Goal: Information Seeking & Learning: Learn about a topic

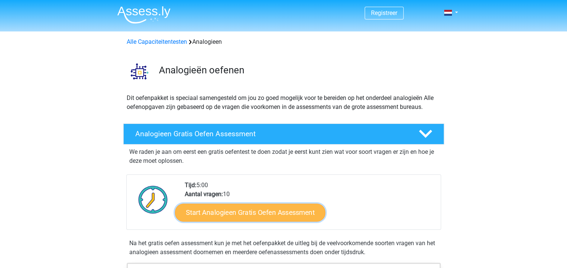
click at [228, 213] on link "Start Analogieen Gratis Oefen Assessment" at bounding box center [250, 212] width 150 height 18
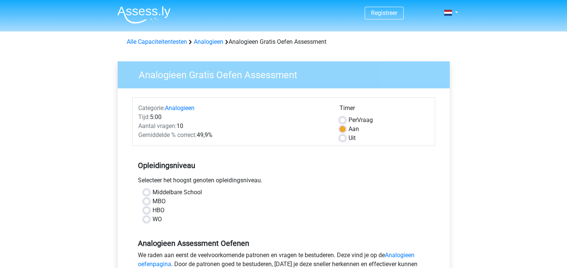
click at [152, 209] on label "HBO" at bounding box center [158, 210] width 12 height 9
click at [146, 209] on input "HBO" at bounding box center [146, 209] width 6 height 7
radio input "true"
click at [337, 213] on div "HBO" at bounding box center [283, 210] width 280 height 9
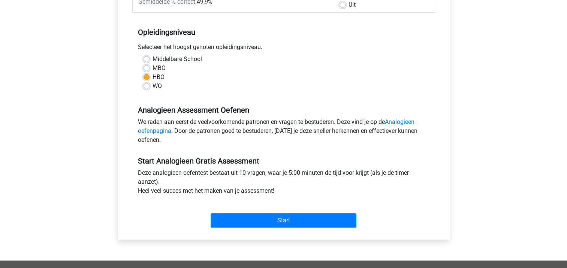
scroll to position [135, 0]
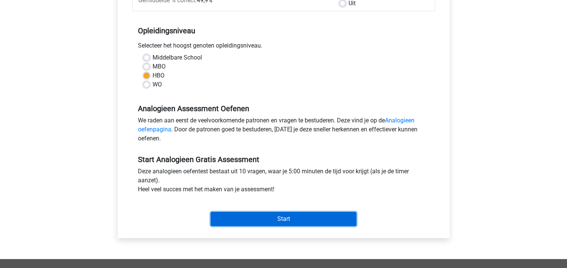
click at [282, 216] on input "Start" at bounding box center [283, 219] width 146 height 14
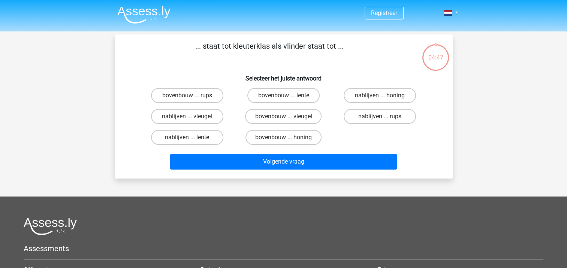
click at [379, 226] on div at bounding box center [283, 227] width 519 height 18
click at [203, 93] on label "bovenbouw ... rups" at bounding box center [187, 95] width 72 height 15
click at [192, 95] on input "bovenbouw ... rups" at bounding box center [189, 97] width 5 height 5
radio input "true"
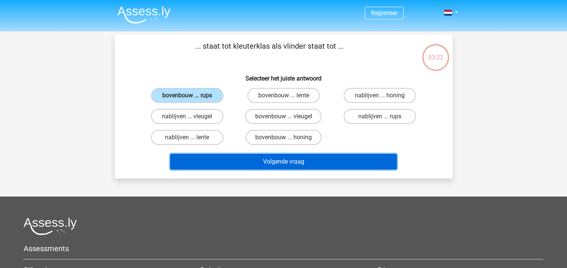
click at [284, 162] on button "Volgende vraag" at bounding box center [283, 162] width 227 height 16
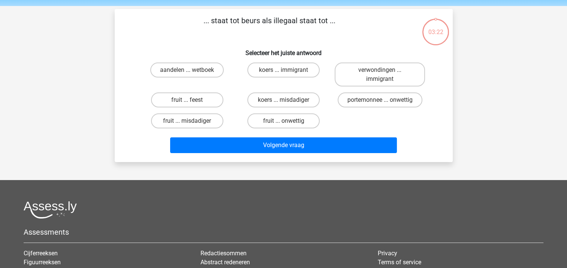
scroll to position [34, 0]
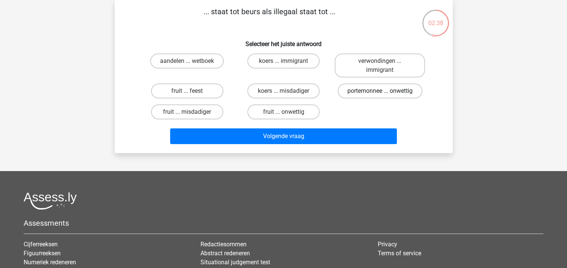
click at [371, 86] on label "portemonnee ... onwettig" at bounding box center [379, 91] width 85 height 15
click at [380, 91] on input "portemonnee ... onwettig" at bounding box center [382, 93] width 5 height 5
radio input "true"
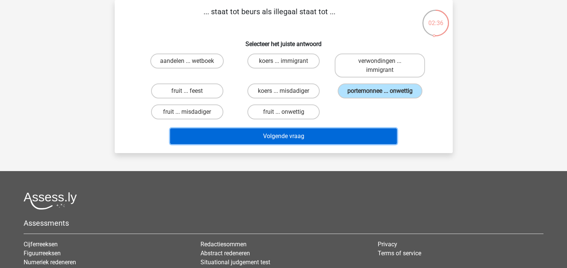
click at [286, 138] on button "Volgende vraag" at bounding box center [283, 136] width 227 height 16
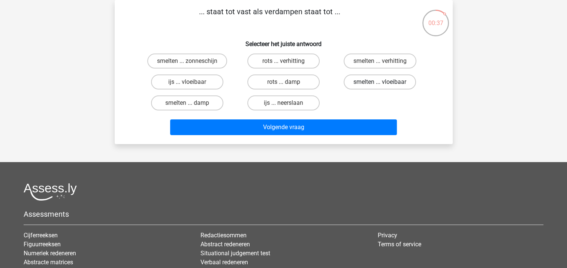
click at [380, 81] on label "smelten ... vloeibaar" at bounding box center [379, 82] width 72 height 15
click at [380, 82] on input "smelten ... vloeibaar" at bounding box center [382, 84] width 5 height 5
radio input "true"
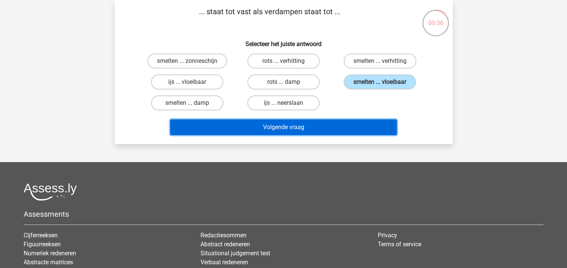
click at [301, 125] on button "Volgende vraag" at bounding box center [283, 127] width 227 height 16
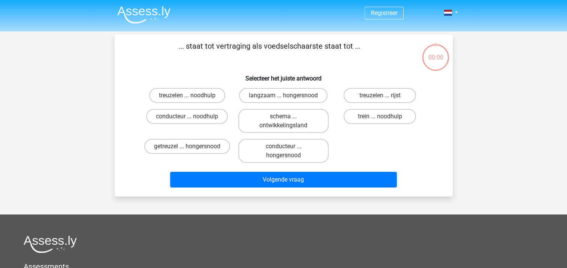
scroll to position [34, 0]
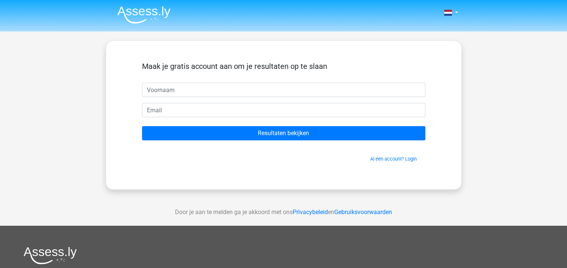
click at [167, 95] on input "text" at bounding box center [283, 90] width 283 height 14
type input "Annet"
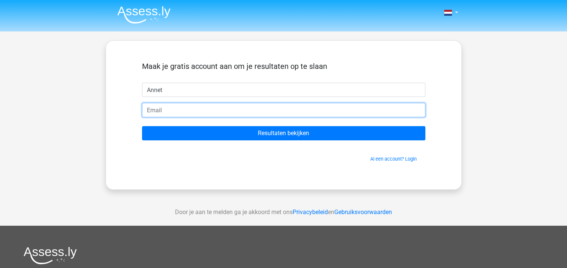
type input "[EMAIL_ADDRESS][DOMAIN_NAME]"
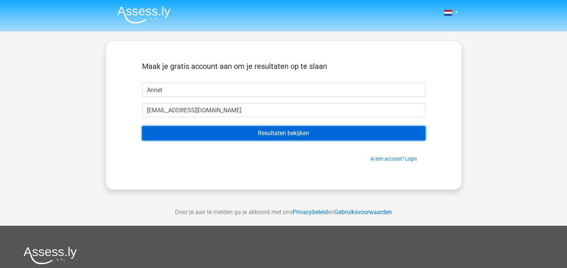
click at [263, 132] on input "Resultaten bekijken" at bounding box center [283, 133] width 283 height 14
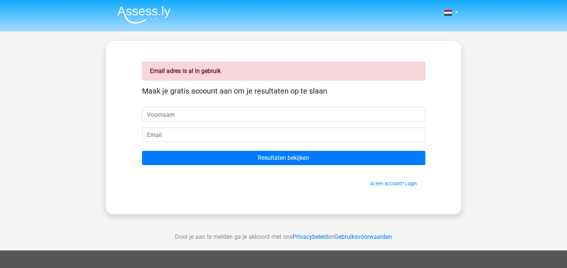
click at [196, 113] on input "text" at bounding box center [283, 114] width 283 height 14
type input "Annet"
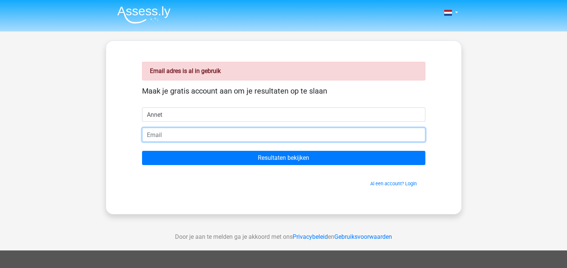
type input "[EMAIL_ADDRESS][DOMAIN_NAME]"
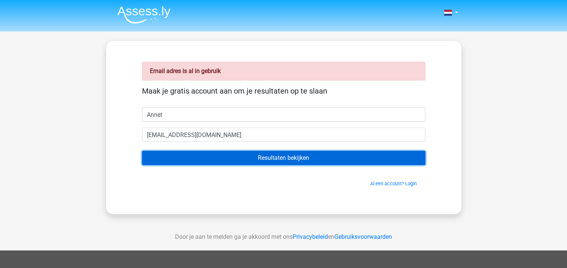
click at [258, 156] on input "Resultaten bekijken" at bounding box center [283, 158] width 283 height 14
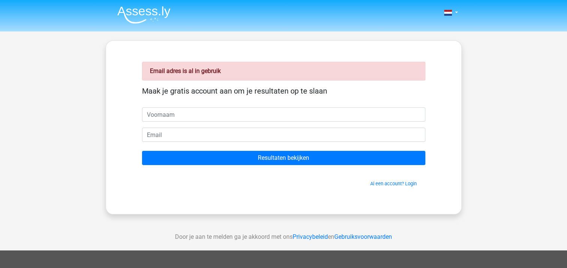
click at [172, 115] on input "text" at bounding box center [283, 114] width 283 height 14
click at [167, 114] on input "text" at bounding box center [283, 114] width 283 height 14
type input "Annet"
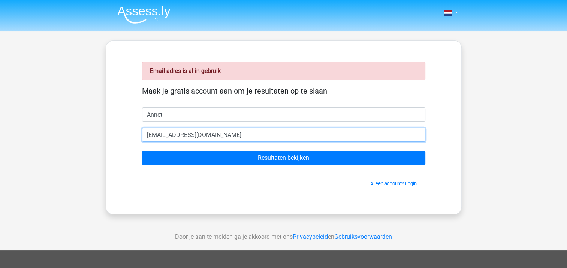
drag, startPoint x: 171, startPoint y: 135, endPoint x: 224, endPoint y: 138, distance: 52.9
click at [224, 138] on input "a.durinck12@kpnmail.nl" at bounding box center [283, 135] width 283 height 14
type input "[PERSON_NAME][EMAIL_ADDRESS][DOMAIN_NAME]"
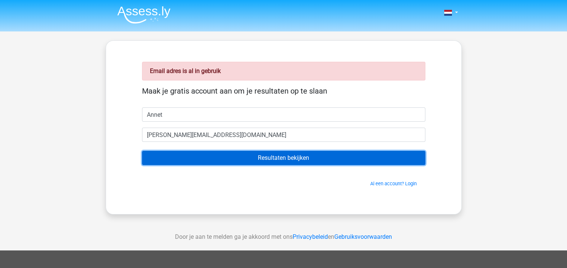
click at [284, 155] on input "Resultaten bekijken" at bounding box center [283, 158] width 283 height 14
click at [277, 157] on input "Resultaten bekijken" at bounding box center [283, 158] width 283 height 14
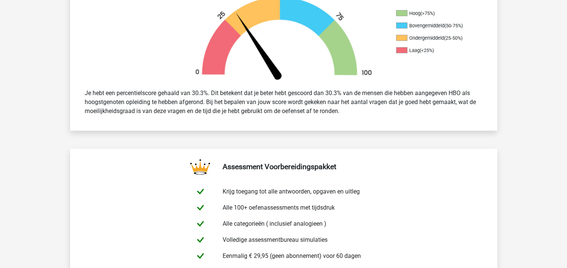
scroll to position [251, 0]
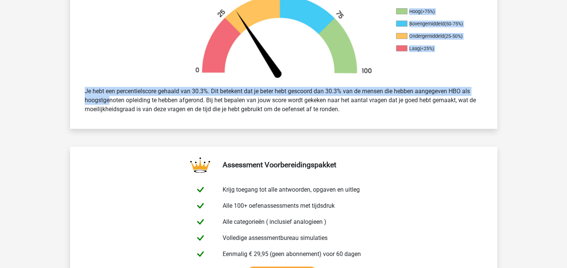
drag, startPoint x: 562, startPoint y: 80, endPoint x: 562, endPoint y: 93, distance: 13.1
drag, startPoint x: 562, startPoint y: 93, endPoint x: 536, endPoint y: 94, distance: 26.6
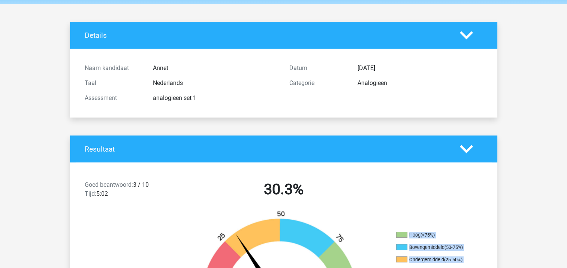
scroll to position [0, 0]
